Goal: Task Accomplishment & Management: Use online tool/utility

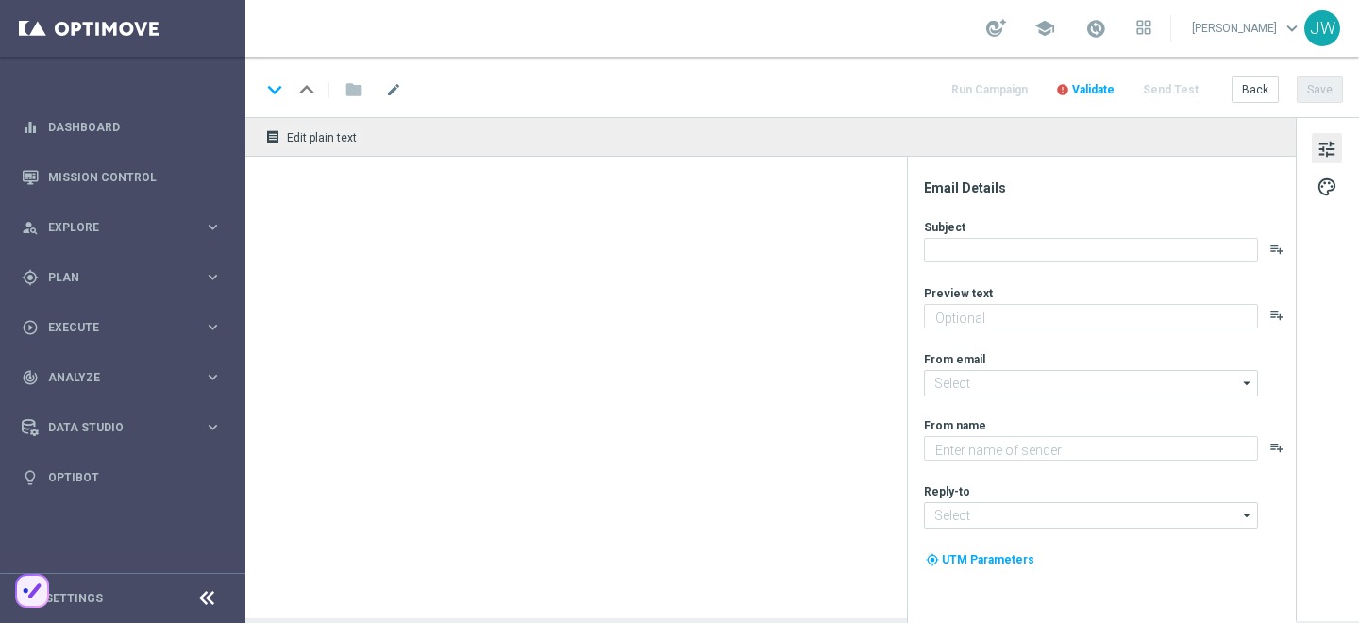
type textarea "Secure your extra entries and get even closer to the major prize"
type textarea "Lottoland"
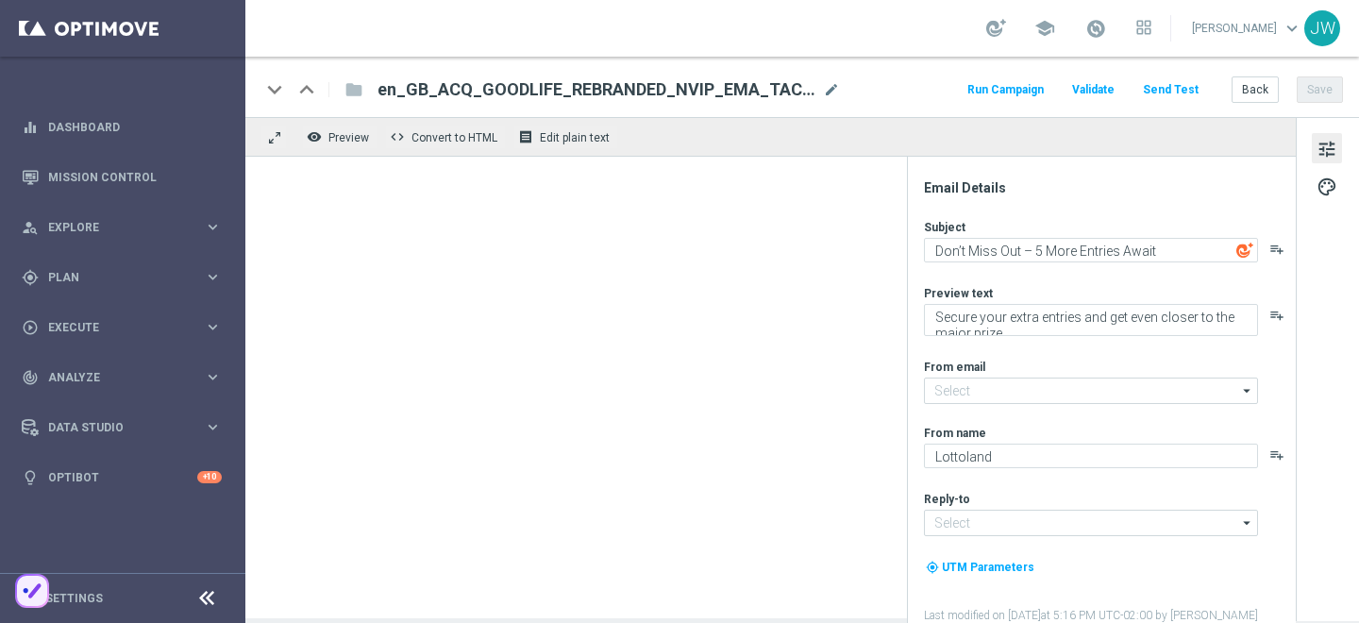
type input "[EMAIL_ADDRESS][DOMAIN_NAME]"
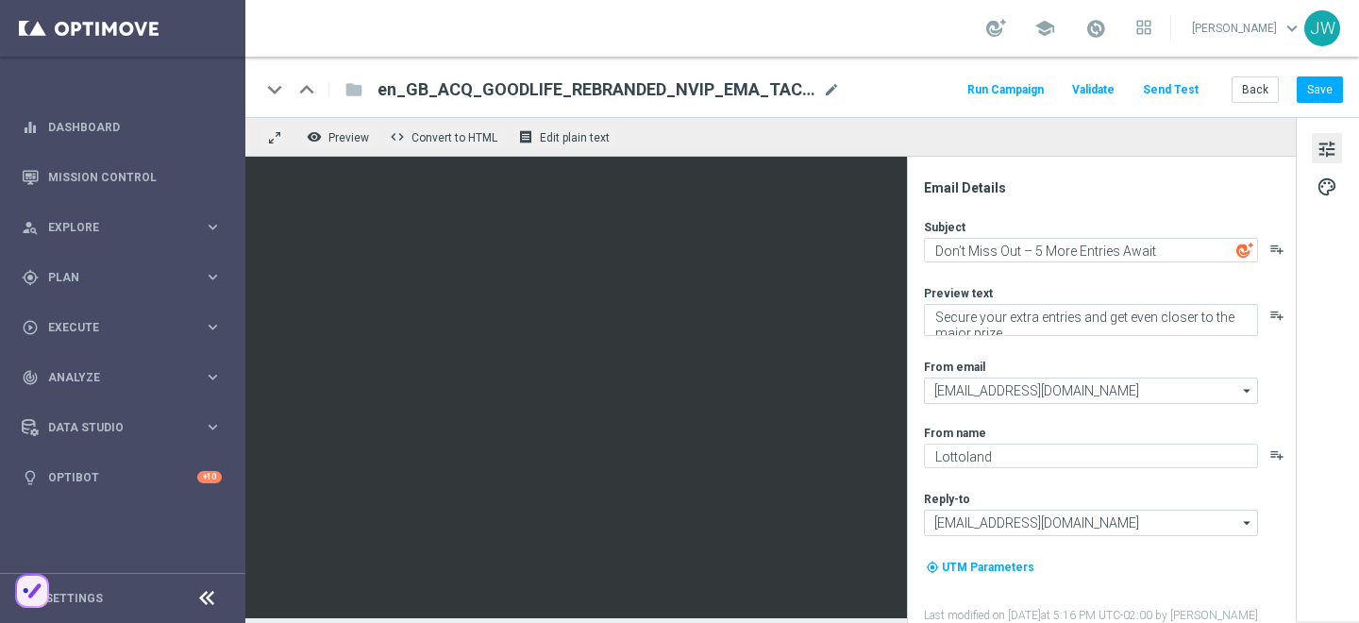
click at [1187, 73] on div "keyboard_arrow_down keyboard_arrow_up folder en_GB_ACQ_GOODLIFE_REBRANDED_NVIP_…" at bounding box center [801, 87] width 1113 height 60
click at [1177, 79] on button "Send Test" at bounding box center [1170, 89] width 61 height 25
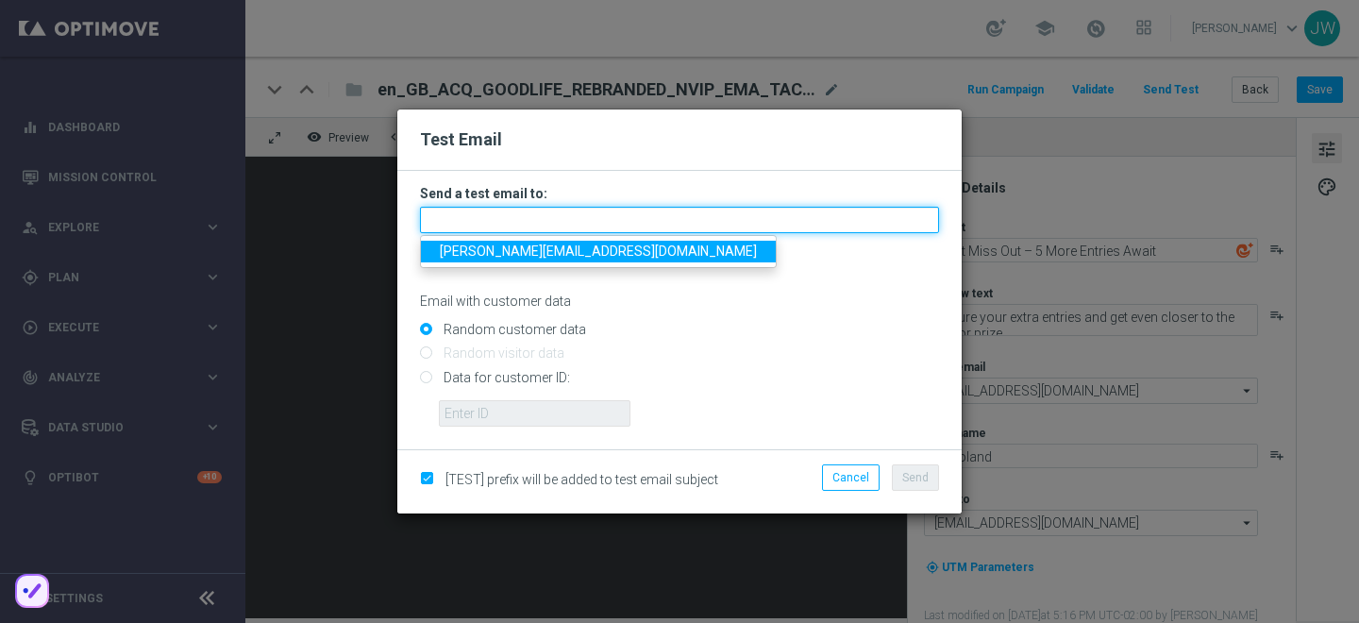
click at [616, 225] on input "text" at bounding box center [679, 220] width 519 height 26
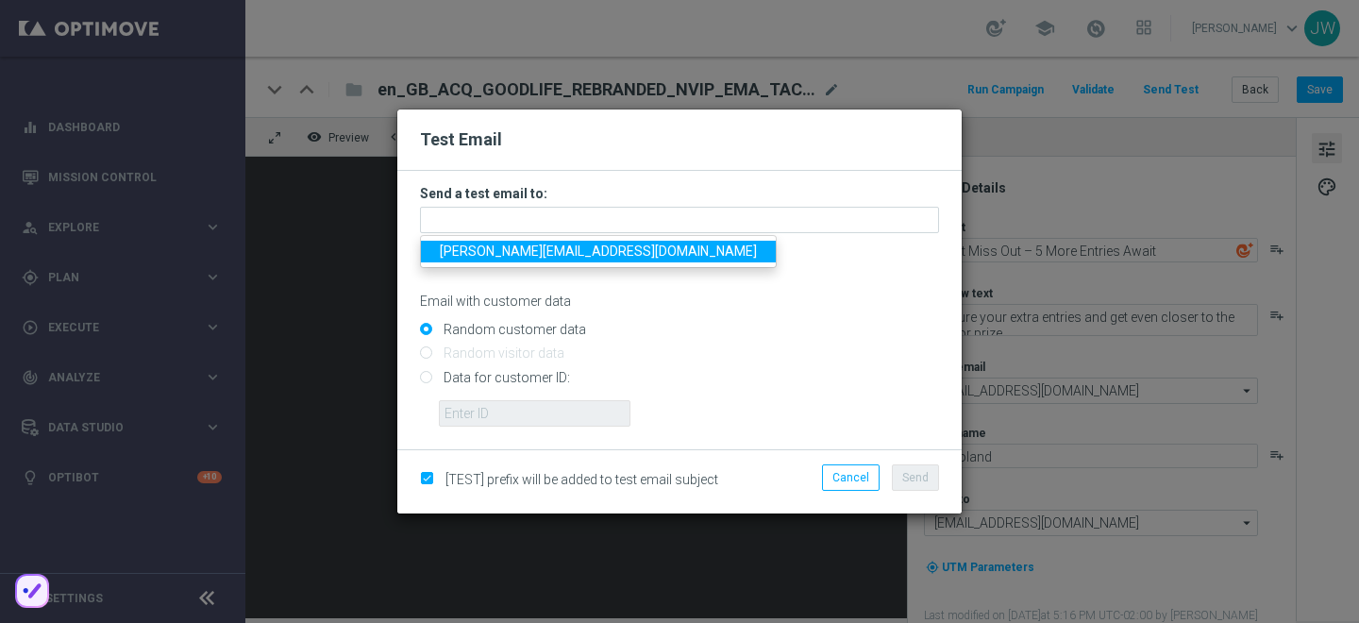
click at [590, 246] on span "[PERSON_NAME][EMAIL_ADDRESS][DOMAIN_NAME]" at bounding box center [598, 250] width 317 height 15
type input "[PERSON_NAME][EMAIL_ADDRESS][DOMAIN_NAME]"
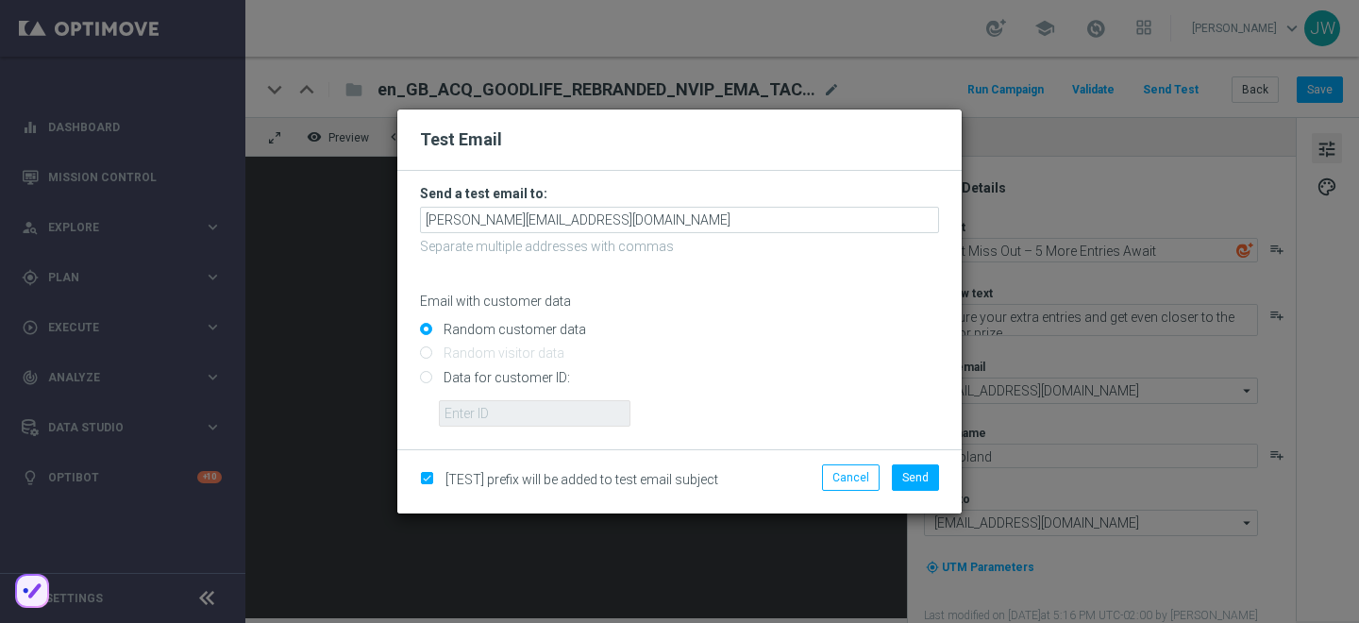
click at [457, 380] on input "Data for customer ID:" at bounding box center [679, 385] width 519 height 26
radio input "true"
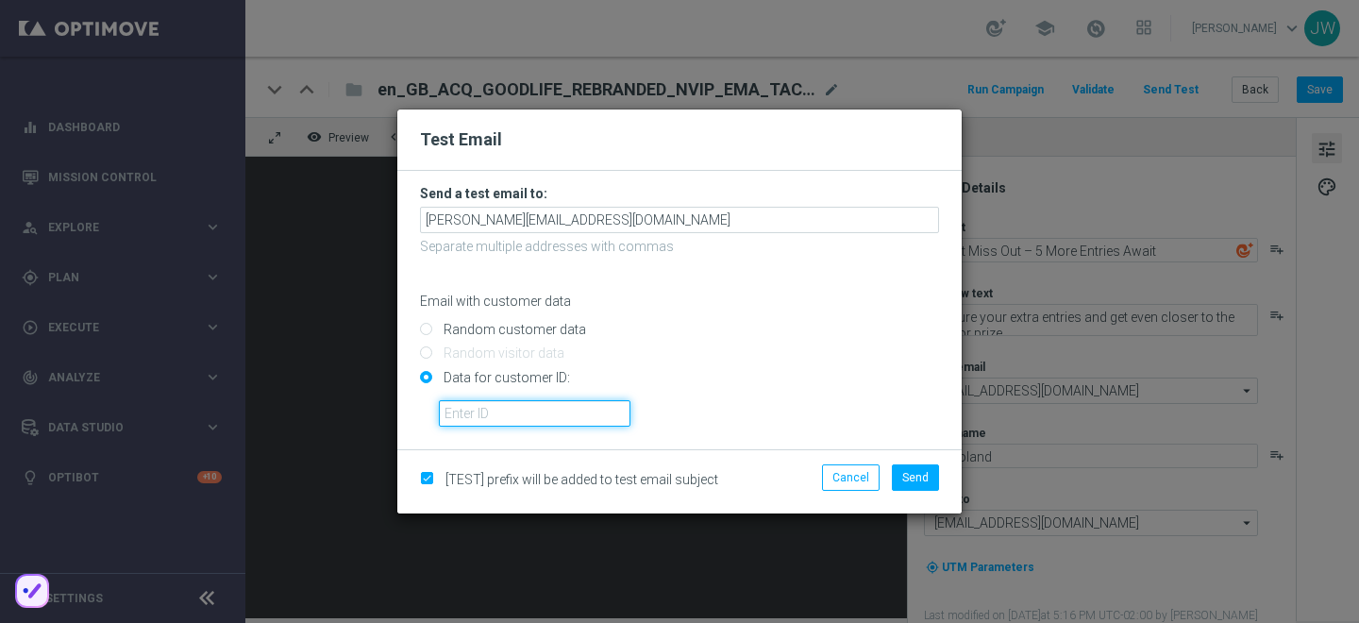
click at [512, 410] on input "text" at bounding box center [535, 413] width 192 height 26
paste input "223890070"
type input "223890070"
click at [941, 478] on li "Send" at bounding box center [915, 477] width 57 height 26
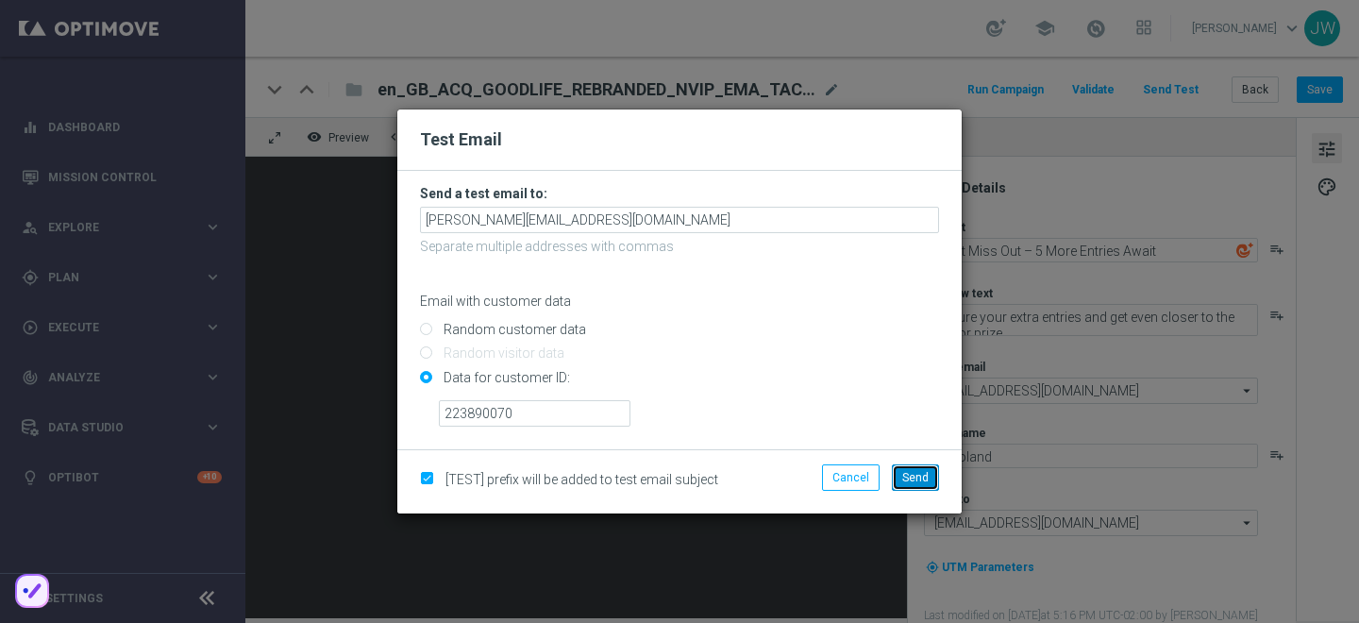
click at [924, 476] on span "Send" at bounding box center [915, 477] width 26 height 13
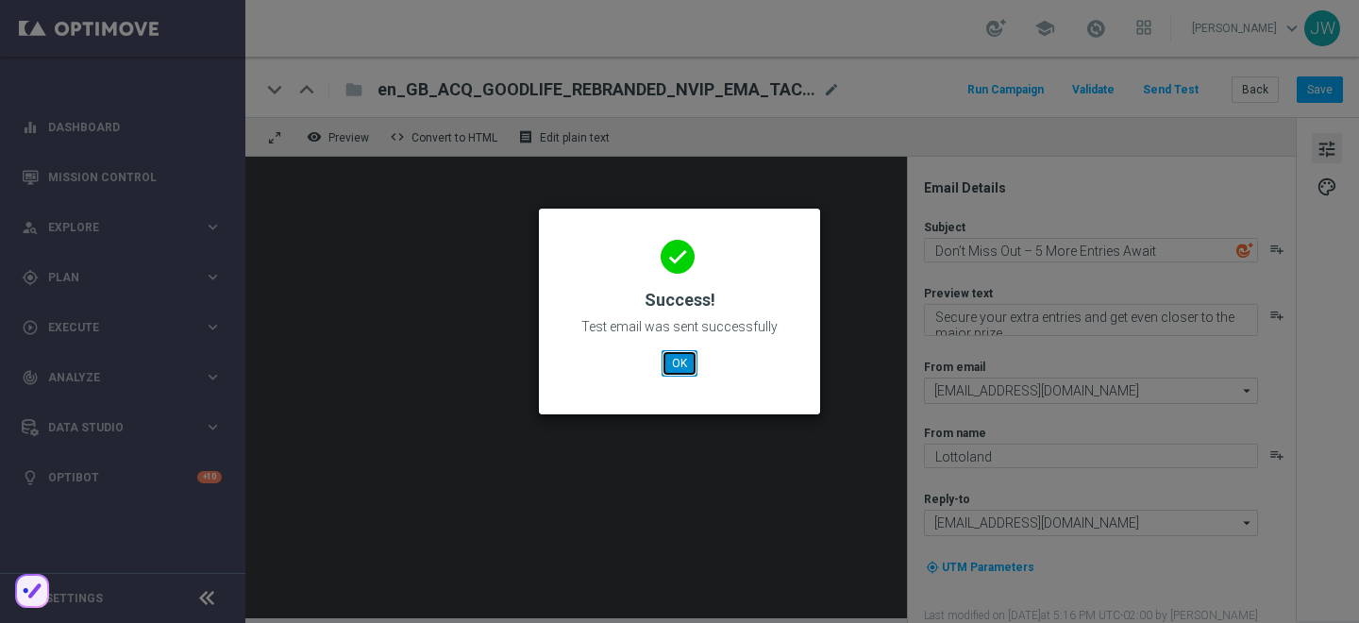
click at [682, 354] on button "OK" at bounding box center [679, 363] width 36 height 26
